Goal: Book appointment/travel/reservation

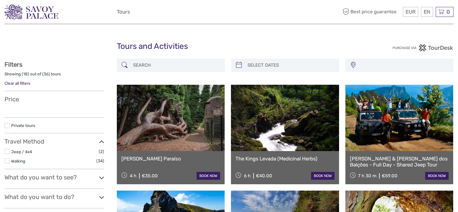
select select
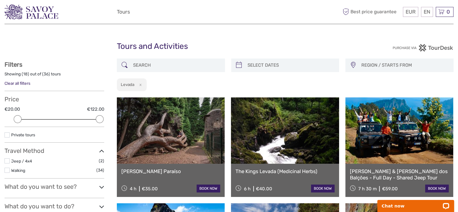
click at [142, 85] on button "x" at bounding box center [139, 84] width 8 height 6
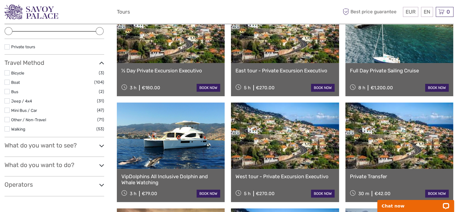
scroll to position [94, 0]
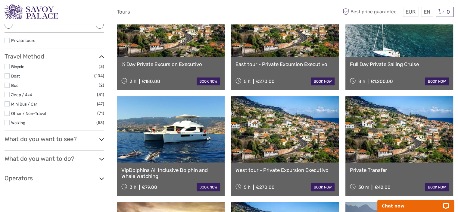
click at [20, 69] on label "Bicycle" at bounding box center [55, 66] width 88 height 7
click at [0, 0] on input "checkbox" at bounding box center [0, 0] width 0 height 0
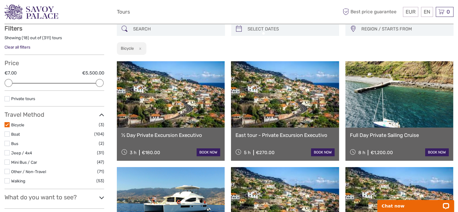
scroll to position [34, 0]
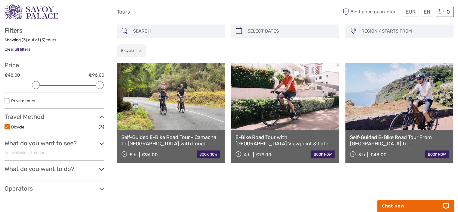
scroll to position [4, 0]
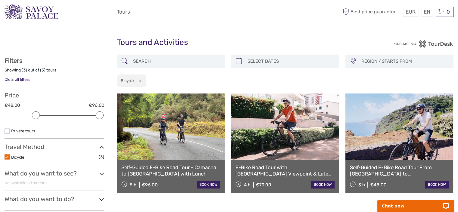
click at [6, 156] on label at bounding box center [7, 156] width 5 height 5
click at [0, 0] on input "checkbox" at bounding box center [0, 0] width 0 height 0
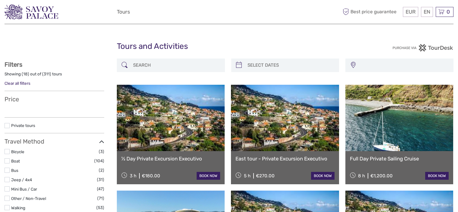
select select
